Goal: Task Accomplishment & Management: Complete application form

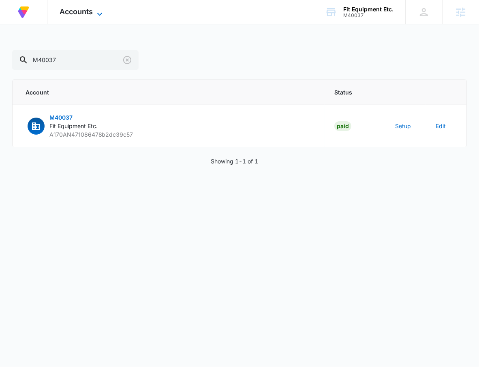
click at [99, 13] on icon at bounding box center [99, 14] width 5 height 3
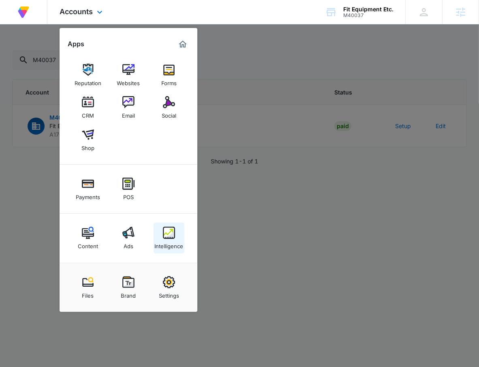
click at [175, 245] on div "Intelligence" at bounding box center [169, 244] width 29 height 11
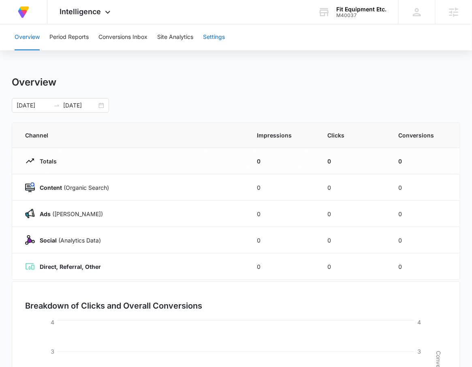
click at [209, 37] on button "Settings" at bounding box center [214, 37] width 22 height 26
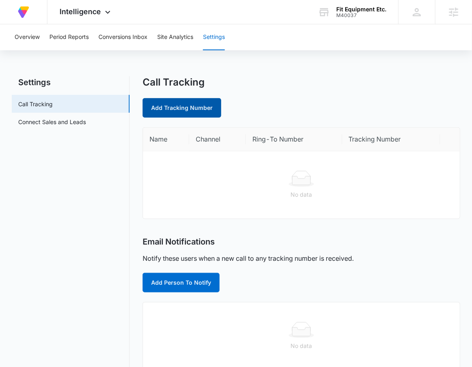
click at [156, 111] on link "Add Tracking Number" at bounding box center [182, 107] width 79 height 19
select select "by_area_code"
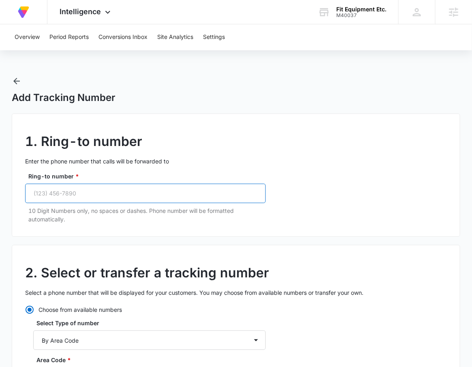
click at [137, 190] on input "Ring-to number *" at bounding box center [145, 193] width 241 height 19
paste input "[PHONE_NUMBER]"
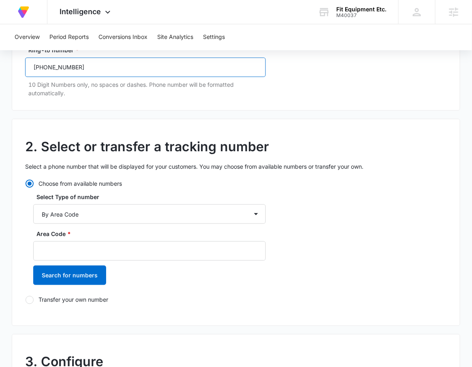
scroll to position [179, 0]
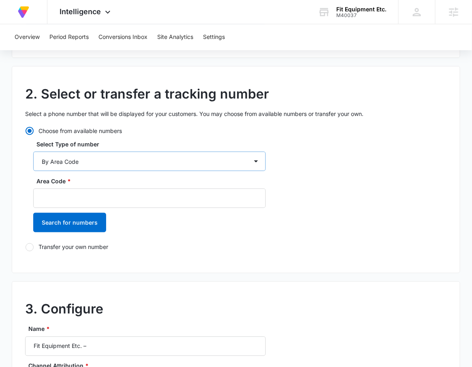
type input "[PHONE_NUMBER]"
click at [144, 158] on select "By City & State By State Only By Zip Code By Area Code Toll Free Numbers" at bounding box center [149, 161] width 233 height 19
click at [33, 152] on select "By City & State By State Only By Zip Code By Area Code Toll Free Numbers" at bounding box center [149, 161] width 233 height 19
click at [122, 197] on input "Area Code *" at bounding box center [149, 197] width 233 height 19
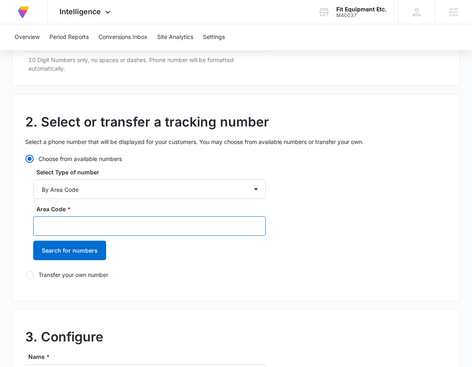
scroll to position [193, 0]
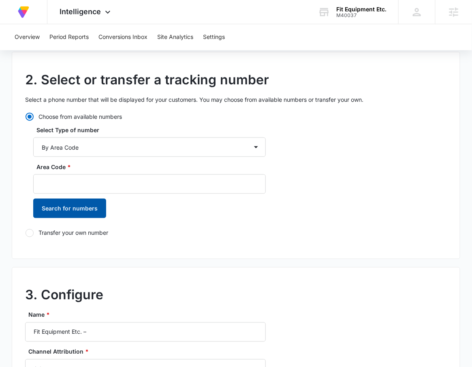
click at [91, 209] on button "Search for numbers" at bounding box center [69, 208] width 73 height 19
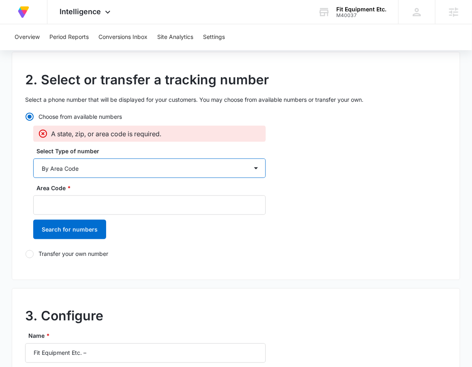
click at [102, 165] on select "By City & State By State Only By Zip Code By Area Code Toll Free Numbers" at bounding box center [149, 167] width 233 height 19
select select "by_toll_free"
click at [33, 158] on select "By City & State By State Only By Zip Code By Area Code Toll Free Numbers" at bounding box center [149, 167] width 233 height 19
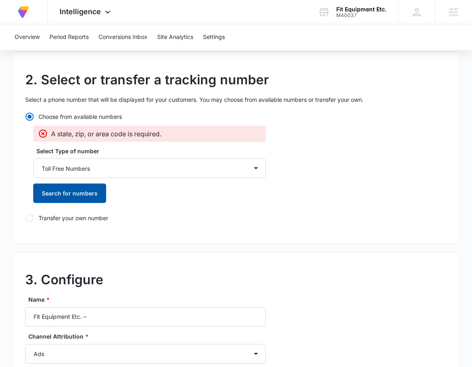
click at [74, 194] on button "Search for numbers" at bounding box center [69, 193] width 73 height 19
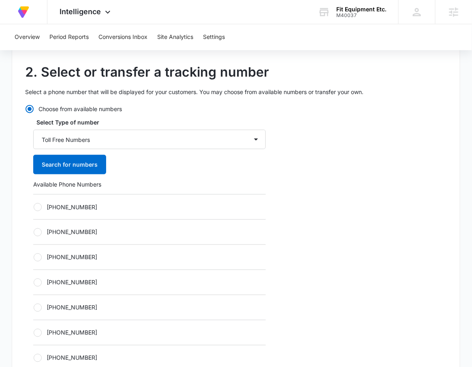
scroll to position [201, 0]
click at [80, 219] on div "[PHONE_NUMBER]" at bounding box center [149, 231] width 233 height 25
click at [81, 207] on label "[PHONE_NUMBER]" at bounding box center [149, 206] width 233 height 9
click at [34, 207] on input "[PHONE_NUMBER]" at bounding box center [33, 206] width 0 height 0
radio input "true"
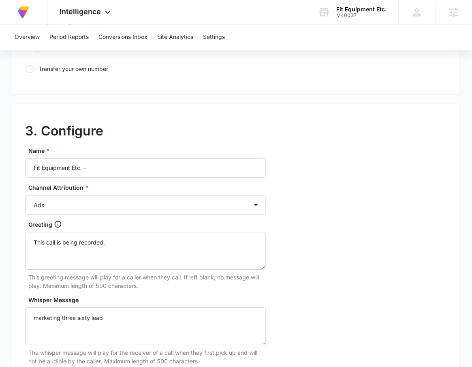
scroll to position [617, 0]
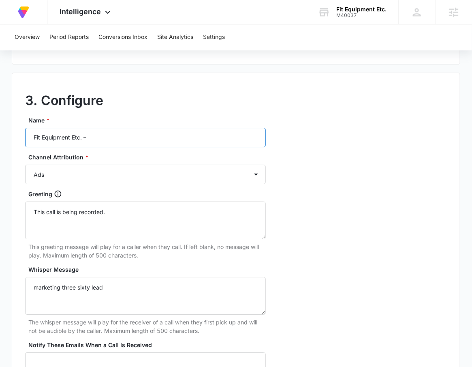
click at [135, 128] on input "Fit Equipment Etc. –" at bounding box center [145, 137] width 241 height 19
click at [132, 137] on input "Fit Equipment Etc. –" at bounding box center [145, 137] width 241 height 19
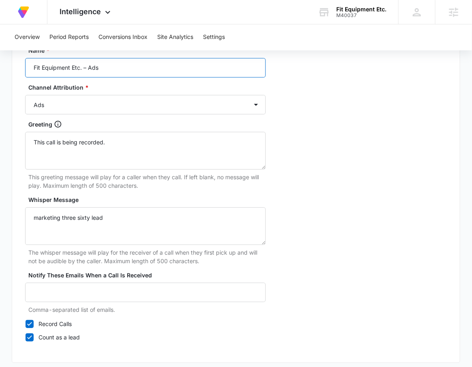
scroll to position [725, 0]
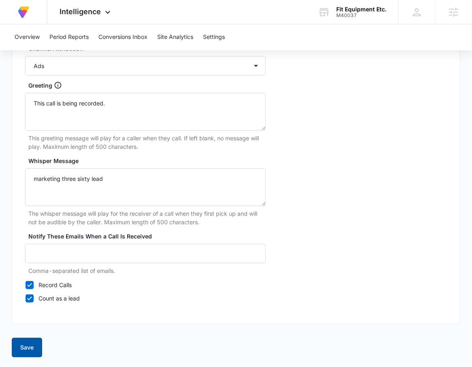
type input "Fit Equipment Etc. – Ads"
click at [19, 346] on button "Save" at bounding box center [27, 347] width 30 height 19
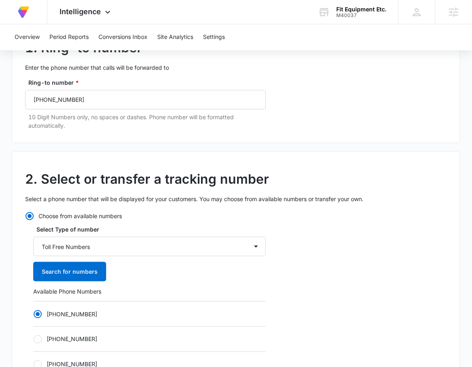
scroll to position [0, 0]
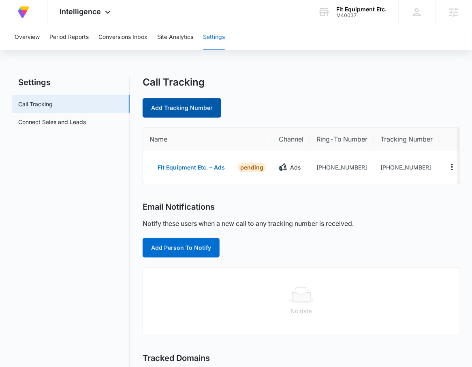
click at [206, 110] on link "Add Tracking Number" at bounding box center [182, 107] width 79 height 19
select select "by_area_code"
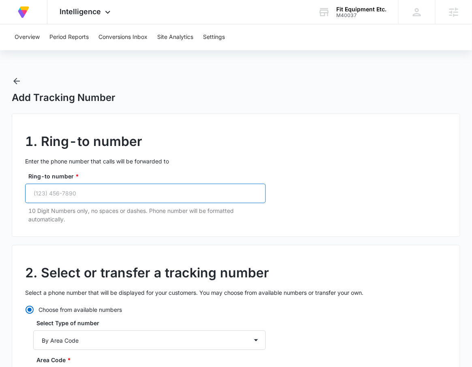
click at [65, 201] on input "Ring-to number *" at bounding box center [145, 193] width 241 height 19
paste input "[PHONE_NUMBER]"
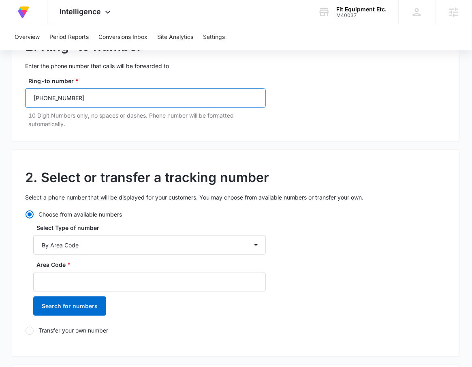
scroll to position [96, 0]
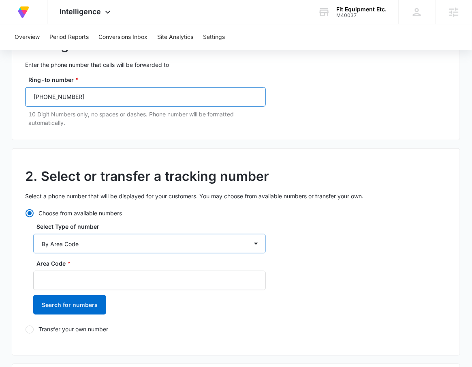
type input "[PHONE_NUMBER]"
click at [89, 244] on select "By City & State By State Only By Zip Code By Area Code Toll Free Numbers" at bounding box center [149, 243] width 233 height 19
select select "by_toll_free"
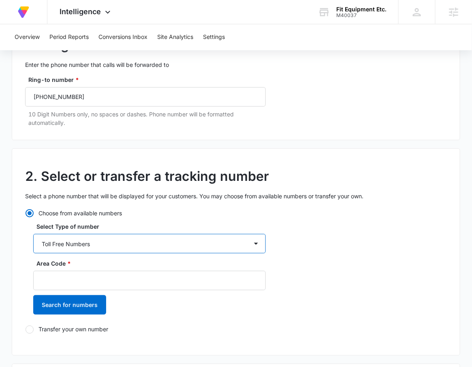
click at [33, 234] on select "By City & State By State Only By Zip Code By Area Code Toll Free Numbers" at bounding box center [149, 243] width 233 height 19
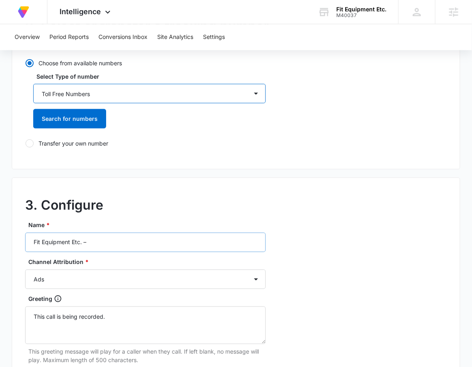
scroll to position [247, 0]
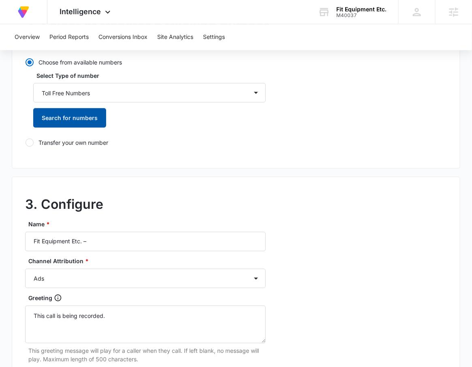
click at [68, 113] on button "Search for numbers" at bounding box center [69, 117] width 73 height 19
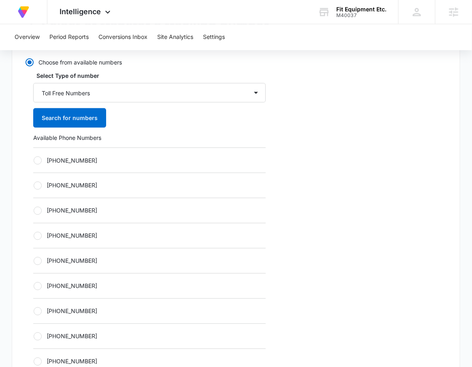
click at [89, 154] on div "[PHONE_NUMBER]" at bounding box center [149, 159] width 233 height 25
click at [90, 164] on label "[PHONE_NUMBER]" at bounding box center [149, 160] width 233 height 9
click at [34, 160] on input "[PHONE_NUMBER]" at bounding box center [33, 160] width 0 height 0
radio input "true"
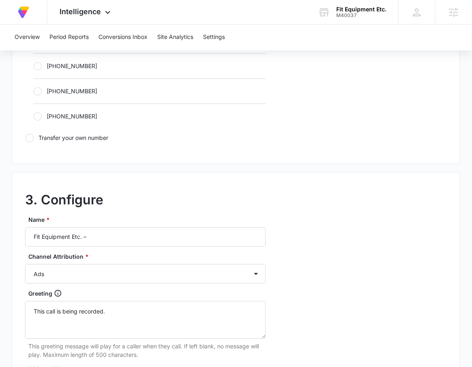
scroll to position [519, 0]
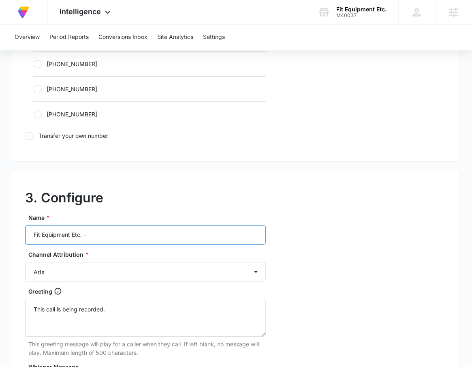
click at [186, 232] on input "Fit Equipment Etc. –" at bounding box center [145, 234] width 241 height 19
click at [92, 236] on input "Fit Equipment Etc. – content" at bounding box center [145, 234] width 241 height 19
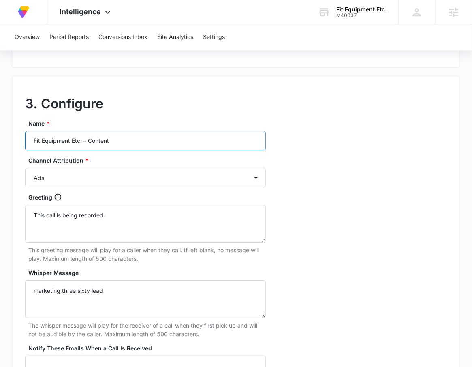
scroll to position [675, 0]
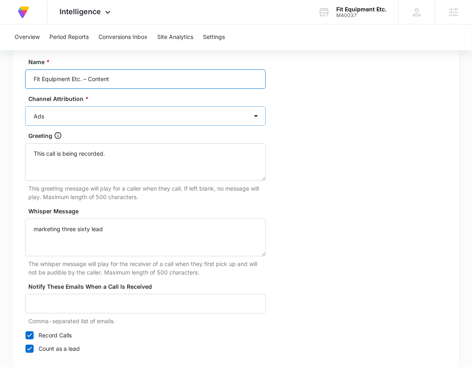
type input "Fit Equipment Etc. – Content"
click at [149, 118] on select "Ads Local Service Ads Content Social Other" at bounding box center [145, 115] width 241 height 19
select select "CONTENT"
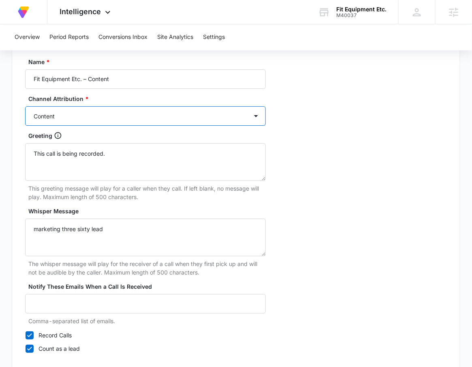
click at [25, 106] on select "Ads Local Service Ads Content Social Other" at bounding box center [145, 115] width 241 height 19
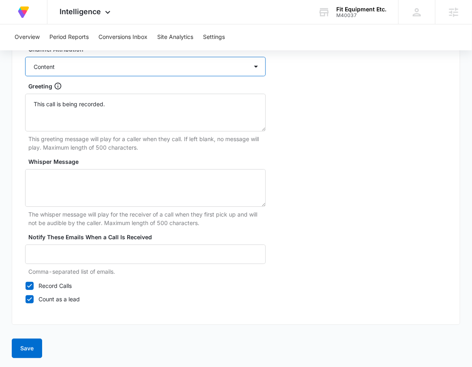
scroll to position [725, 0]
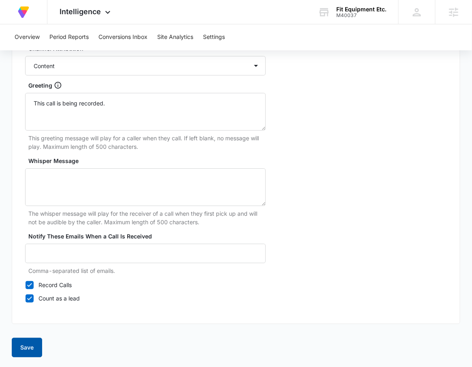
click at [23, 339] on button "Save" at bounding box center [27, 347] width 30 height 19
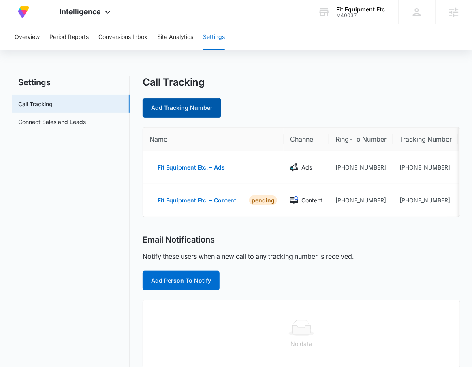
click at [196, 114] on link "Add Tracking Number" at bounding box center [182, 107] width 79 height 19
select select "by_area_code"
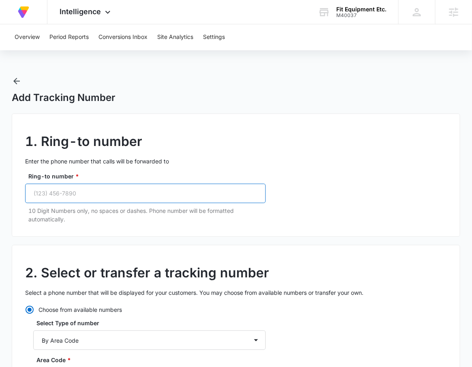
click at [59, 192] on input "Ring-to number *" at bounding box center [145, 193] width 241 height 19
paste input "[PHONE_NUMBER]"
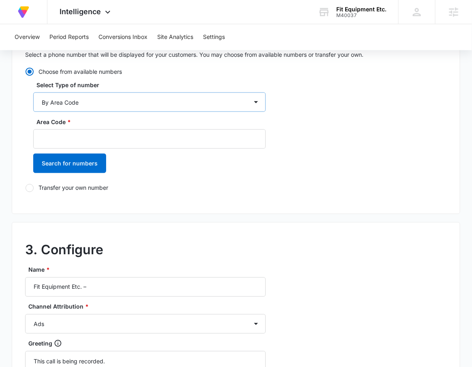
type input "[PHONE_NUMBER]"
click at [90, 103] on select "By City & State By State Only By Zip Code By Area Code Toll Free Numbers" at bounding box center [149, 101] width 233 height 19
select select "by_toll_free"
click at [33, 92] on select "By City & State By State Only By Zip Code By Area Code Toll Free Numbers" at bounding box center [149, 101] width 233 height 19
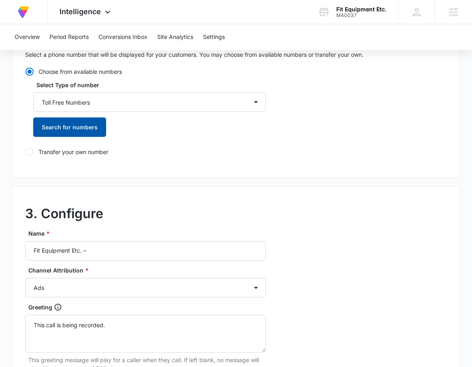
click at [67, 130] on button "Search for numbers" at bounding box center [69, 126] width 73 height 19
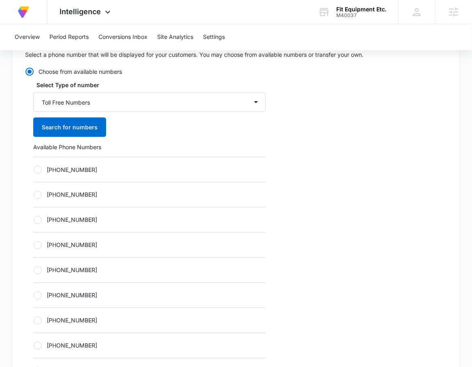
click at [107, 171] on label "[PHONE_NUMBER]" at bounding box center [149, 169] width 233 height 9
click at [34, 170] on input "[PHONE_NUMBER]" at bounding box center [33, 169] width 0 height 0
radio input "true"
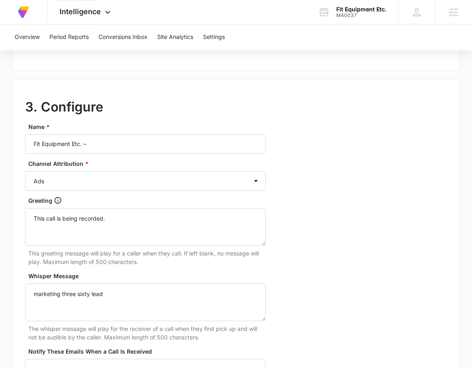
scroll to position [622, 0]
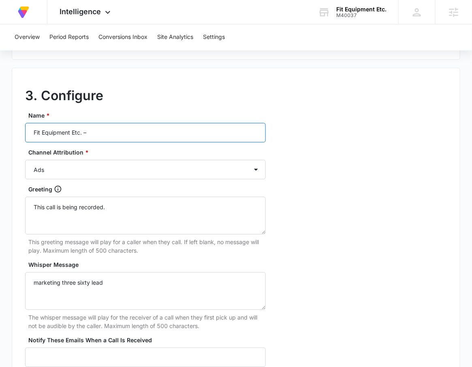
click at [122, 128] on input "Fit Equipment Etc. –" at bounding box center [145, 132] width 241 height 19
click at [120, 132] on input "Fit Equipment Etc. –" at bounding box center [145, 132] width 241 height 19
type input "Fit Equipment Etc. – Social"
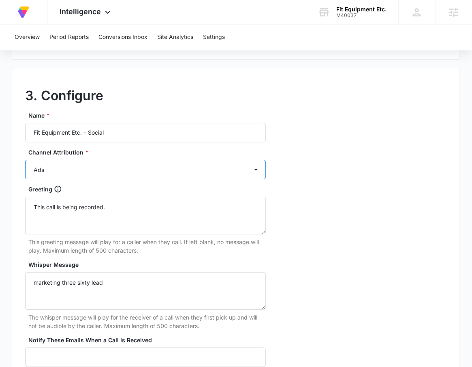
click at [232, 167] on select "Ads Local Service Ads Content Social Other" at bounding box center [145, 169] width 241 height 19
select select "SOCIAL"
click at [25, 160] on select "Ads Local Service Ads Content Social Other" at bounding box center [145, 169] width 241 height 19
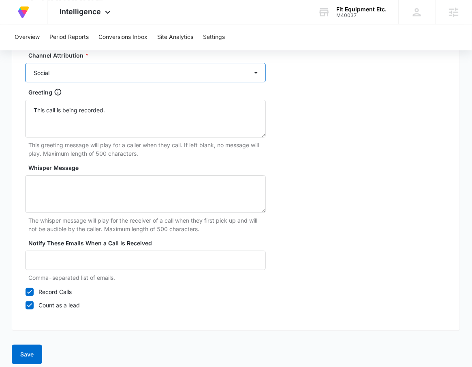
scroll to position [725, 0]
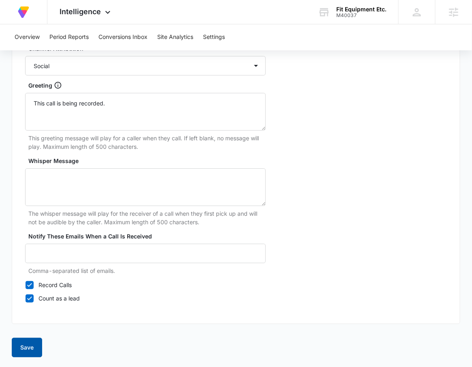
click at [19, 353] on button "Save" at bounding box center [27, 347] width 30 height 19
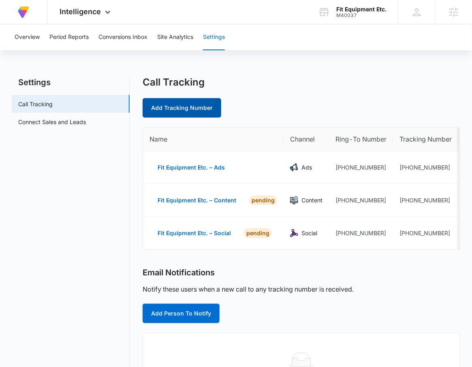
click at [196, 111] on link "Add Tracking Number" at bounding box center [182, 107] width 79 height 19
select select "by_area_code"
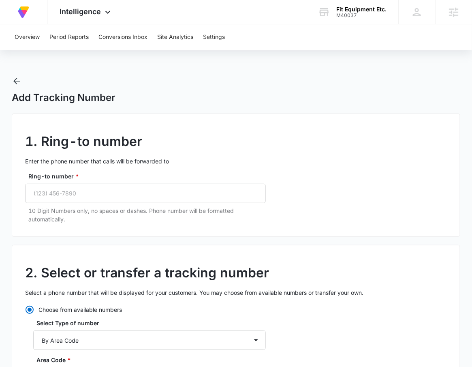
scroll to position [21, 0]
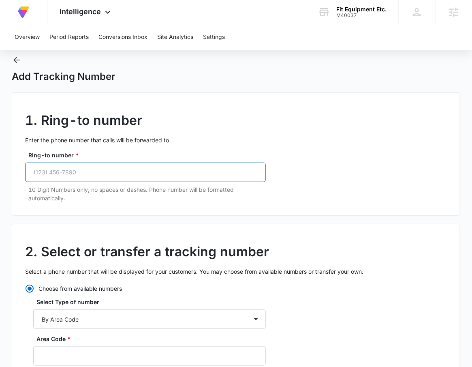
click at [99, 173] on input "Ring-to number *" at bounding box center [145, 171] width 241 height 19
paste input "[PHONE_NUMBER]"
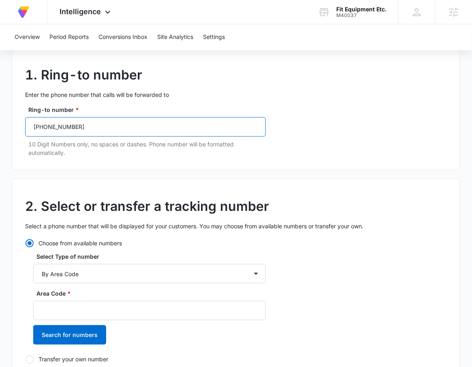
scroll to position [73, 0]
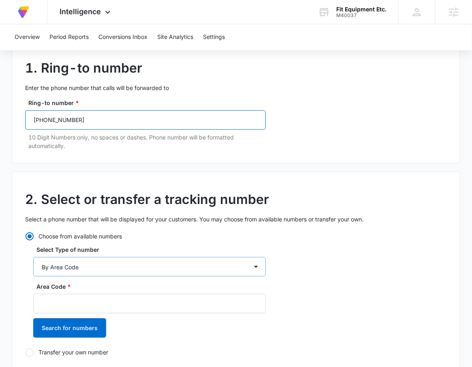
type input "[PHONE_NUMBER]"
click at [108, 262] on select "By City & State By State Only By Zip Code By Area Code Toll Free Numbers" at bounding box center [149, 266] width 233 height 19
select select "by_toll_free"
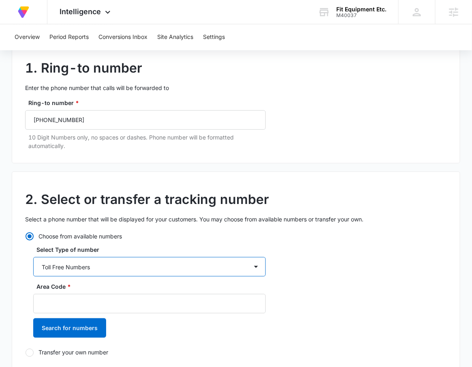
click at [33, 257] on select "By City & State By State Only By Zip Code By Area Code Toll Free Numbers" at bounding box center [149, 266] width 233 height 19
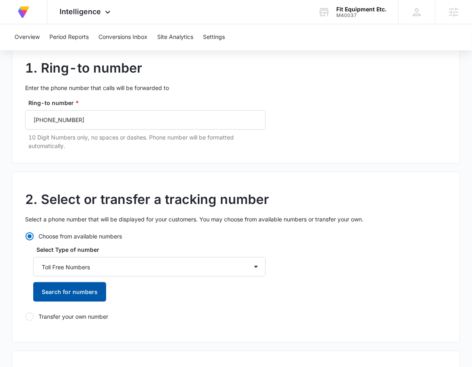
click at [92, 299] on button "Search for numbers" at bounding box center [69, 291] width 73 height 19
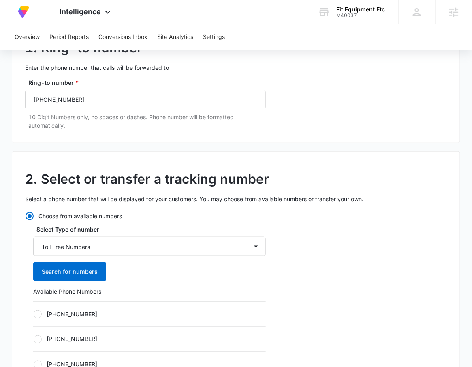
click at [94, 314] on label "[PHONE_NUMBER]" at bounding box center [149, 314] width 233 height 9
click at [34, 314] on input "[PHONE_NUMBER]" at bounding box center [33, 314] width 0 height 0
radio input "true"
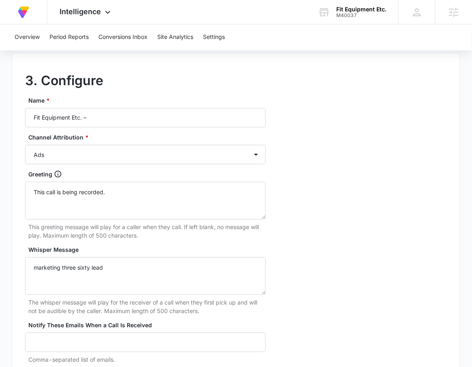
scroll to position [635, 0]
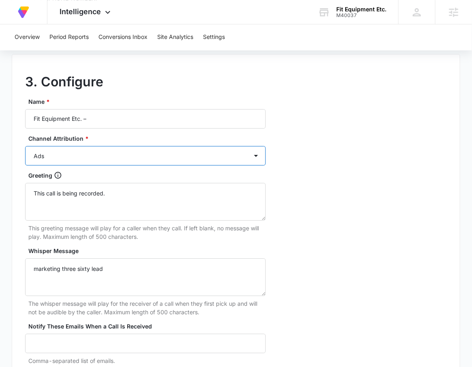
click at [103, 156] on select "Ads Local Service Ads Content Social Other" at bounding box center [145, 155] width 241 height 19
select select "OTHER"
click at [25, 146] on select "Ads Local Service Ads Content Social Other" at bounding box center [145, 155] width 241 height 19
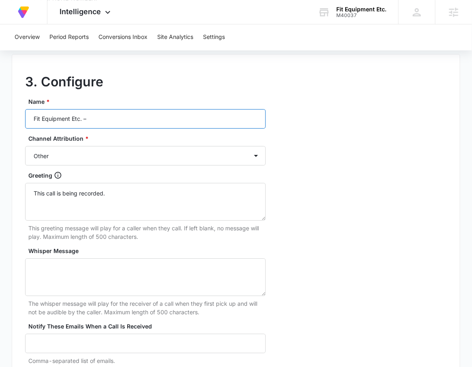
click at [139, 122] on input "Fit Equipment Etc. –" at bounding box center [145, 118] width 241 height 19
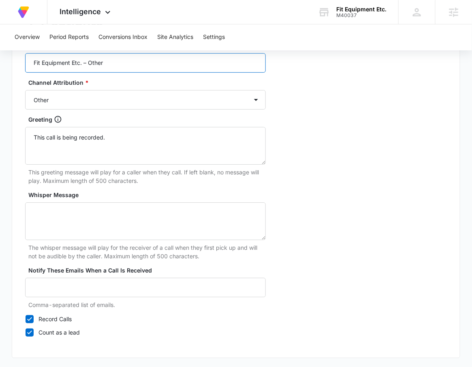
scroll to position [725, 0]
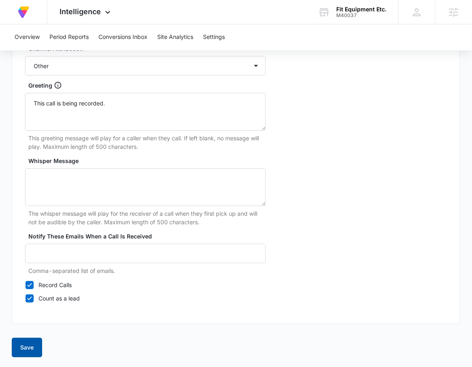
type input "Fit Equipment Etc. – Other"
click at [30, 345] on button "Save" at bounding box center [27, 347] width 30 height 19
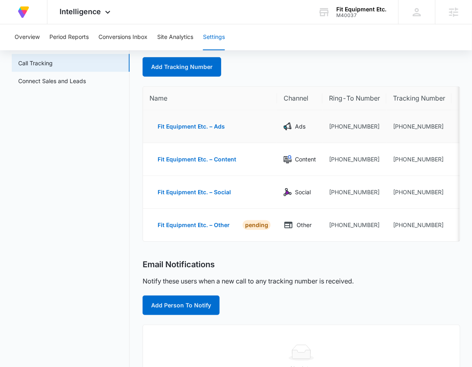
scroll to position [56, 0]
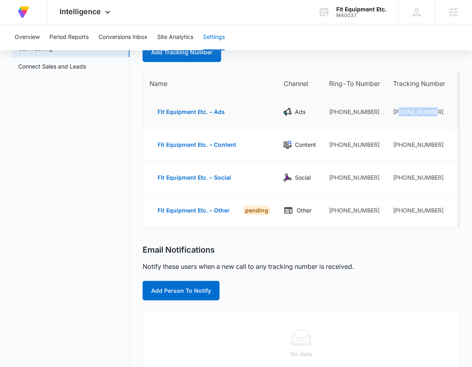
drag, startPoint x: 438, startPoint y: 113, endPoint x: 399, endPoint y: 115, distance: 38.9
click at [399, 115] on td "[PHONE_NUMBER]" at bounding box center [419, 112] width 65 height 33
copy td "8334124563"
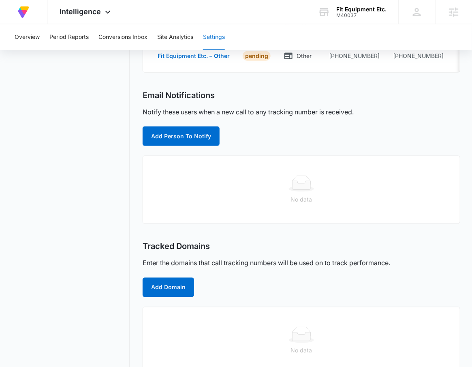
scroll to position [234, 0]
